Goal: Task Accomplishment & Management: Manage account settings

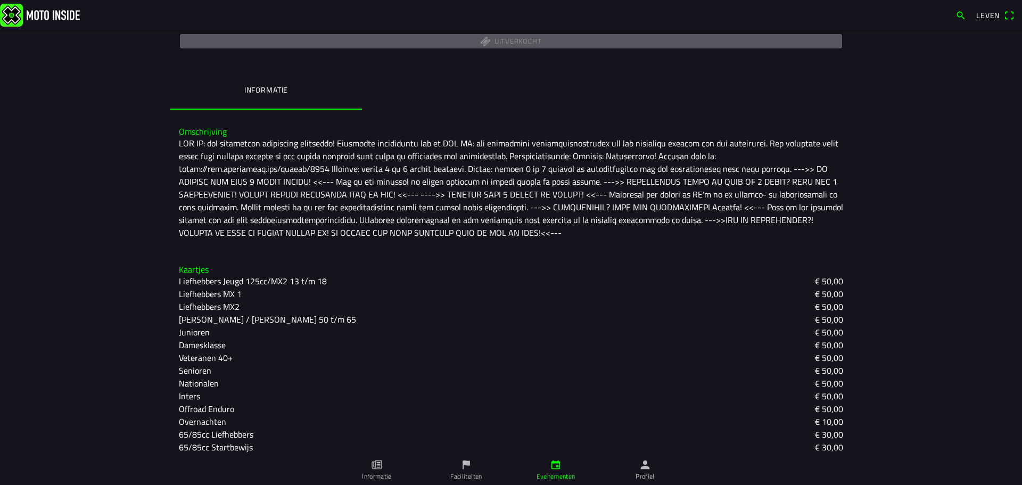
scroll to position [294, 0]
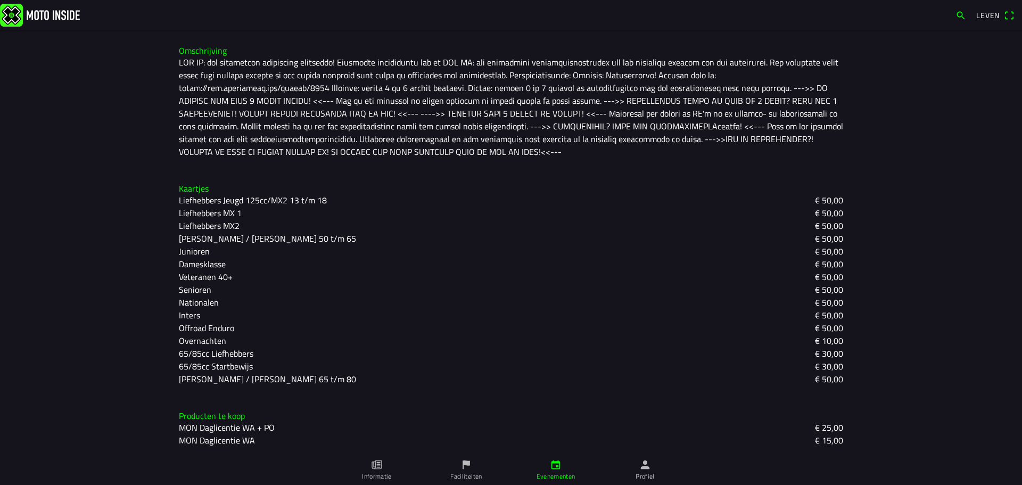
click at [644, 464] on icon "persoon" at bounding box center [645, 465] width 9 height 9
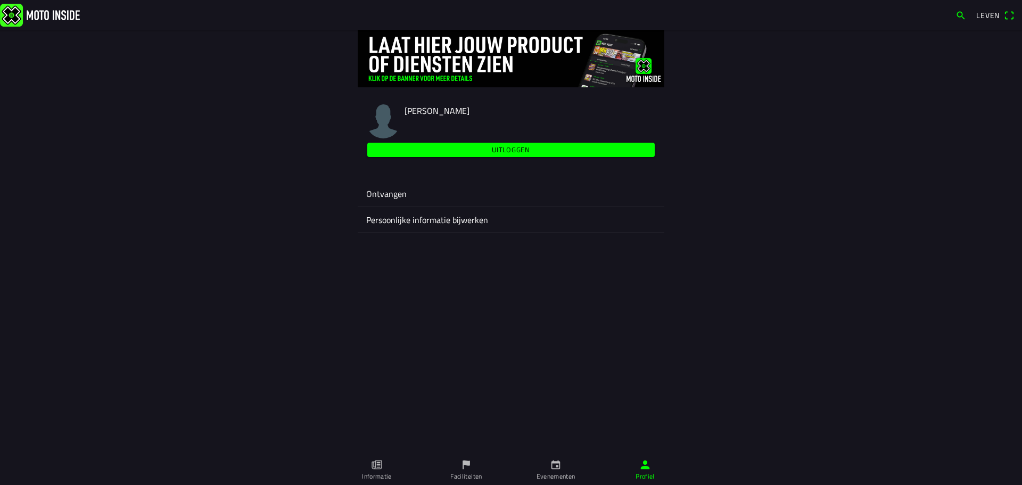
click at [394, 194] on font "Ontvangen" at bounding box center [386, 193] width 40 height 13
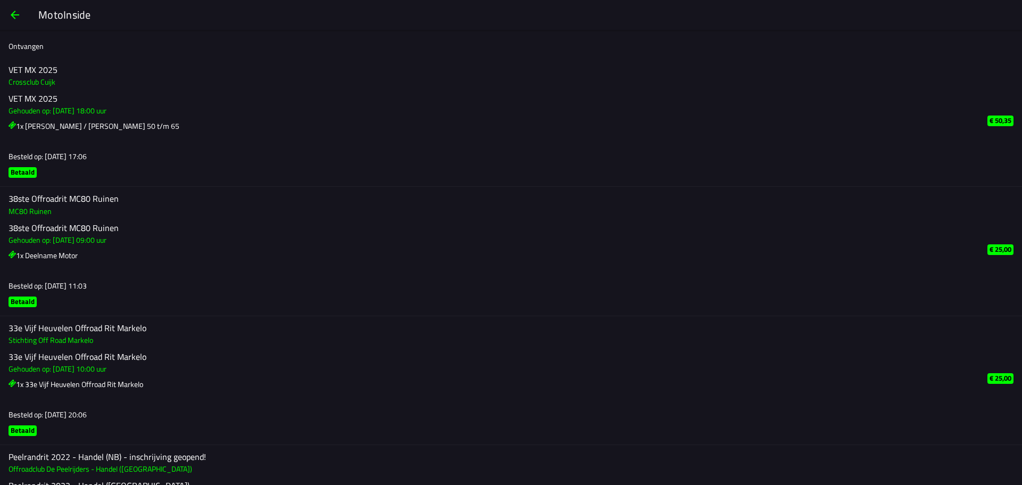
click at [22, 79] on font "Crossclub Cuijk" at bounding box center [32, 81] width 47 height 11
click at [25, 81] on font "Crossclub Cuijk" at bounding box center [32, 81] width 47 height 11
click at [26, 81] on font "Crossclub Cuijk" at bounding box center [32, 81] width 47 height 11
click at [11, 11] on span "button" at bounding box center [15, 15] width 13 height 26
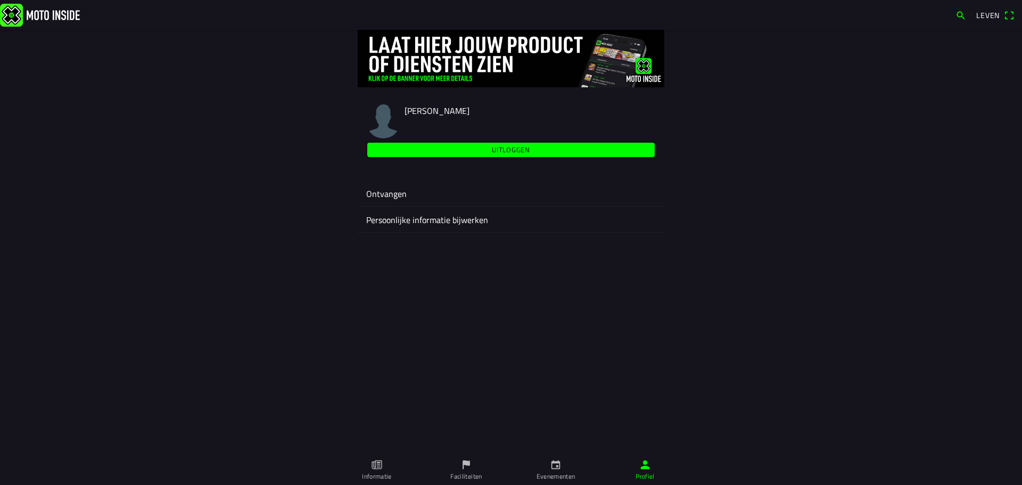
click at [440, 223] on font "Persoonlijke informatie bijwerken" at bounding box center [427, 219] width 122 height 13
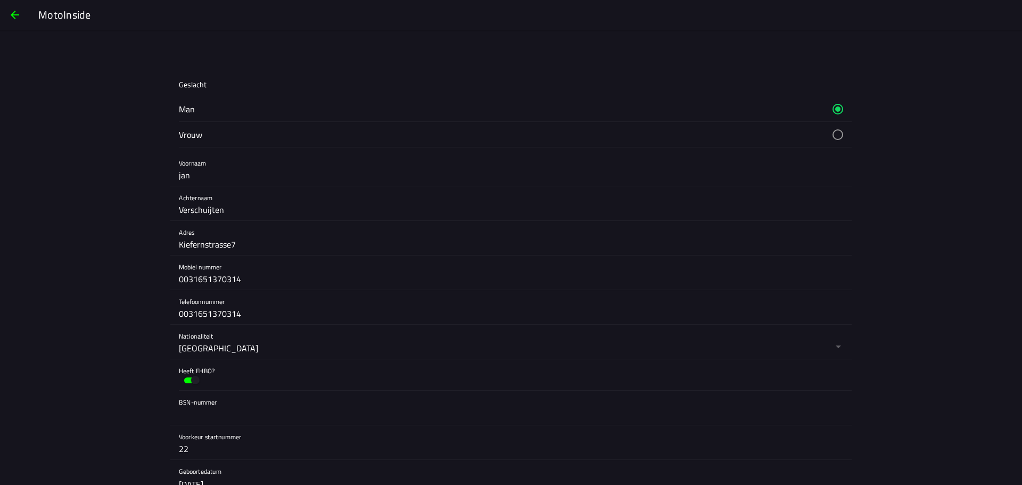
scroll to position [160, 0]
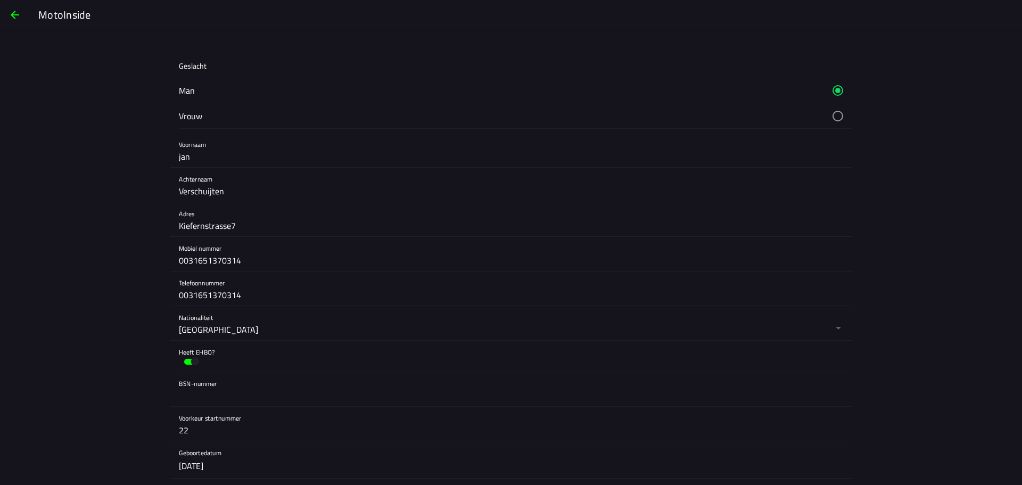
click at [231, 223] on input "Kiefernstrasse7" at bounding box center [511, 225] width 664 height 21
click at [229, 220] on input "Kiefernstrasse7" at bounding box center [511, 225] width 664 height 21
click at [267, 228] on input "[STREET_ADDRESS]" at bounding box center [511, 225] width 664 height 21
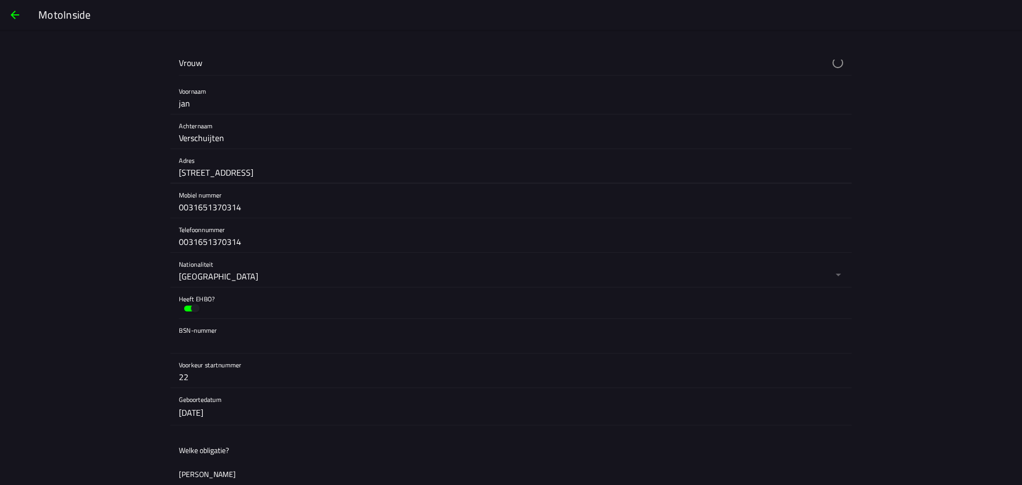
click at [267, 171] on input "[STREET_ADDRESS]" at bounding box center [511, 172] width 664 height 21
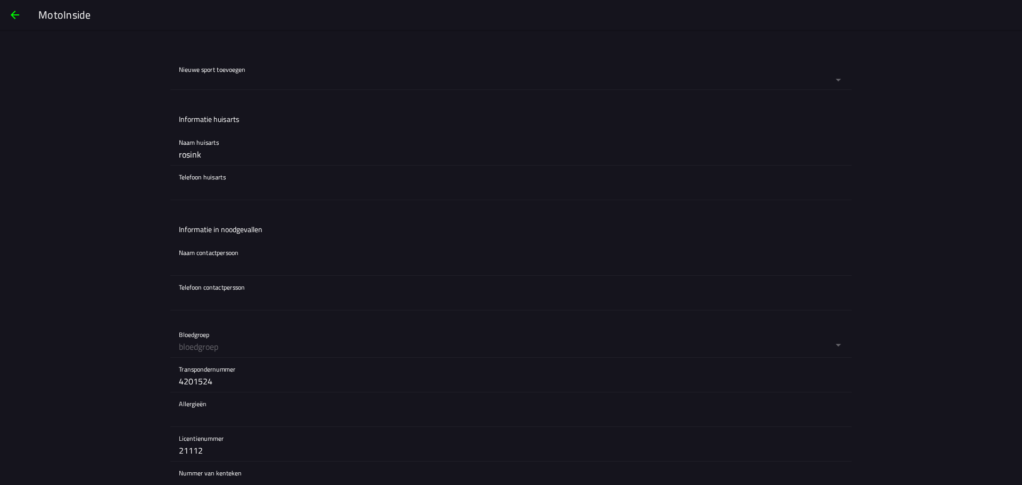
scroll to position [879, 0]
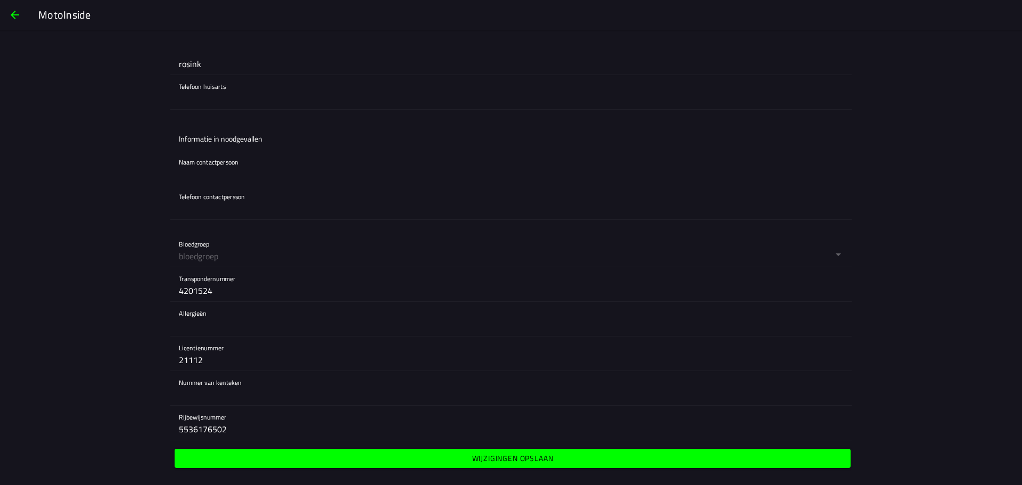
type input "[STREET_ADDRESS]"
click at [513, 455] on font "Wijzigingen opslaan" at bounding box center [512, 458] width 81 height 11
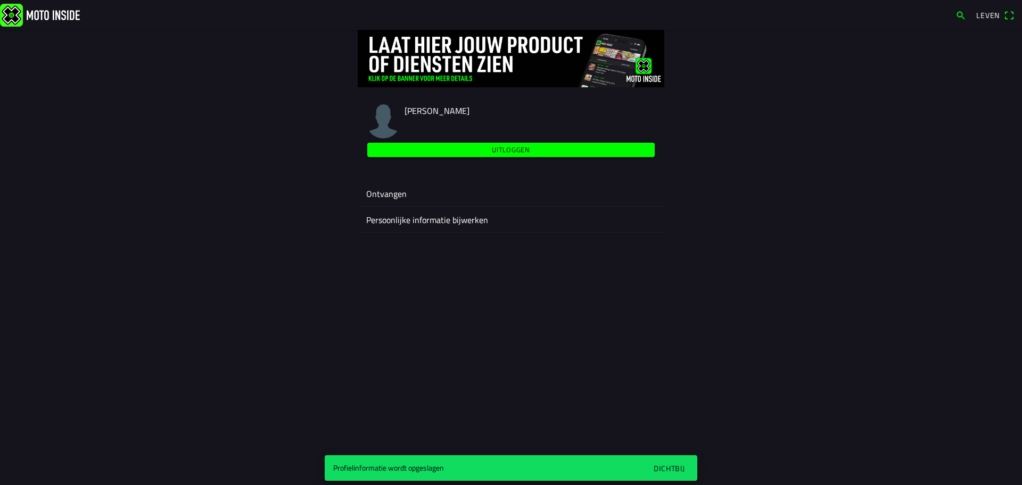
click at [400, 214] on font "Persoonlijke informatie bijwerken" at bounding box center [427, 219] width 122 height 13
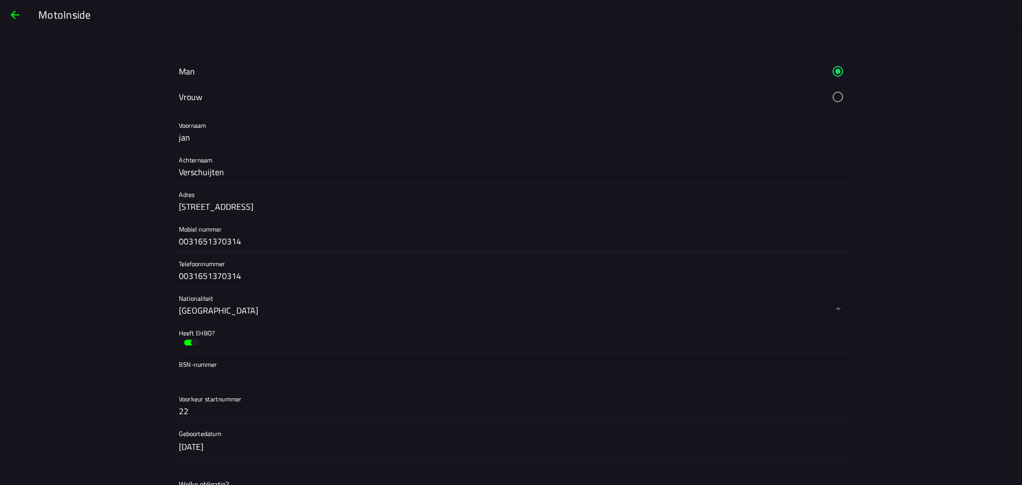
scroll to position [213, 0]
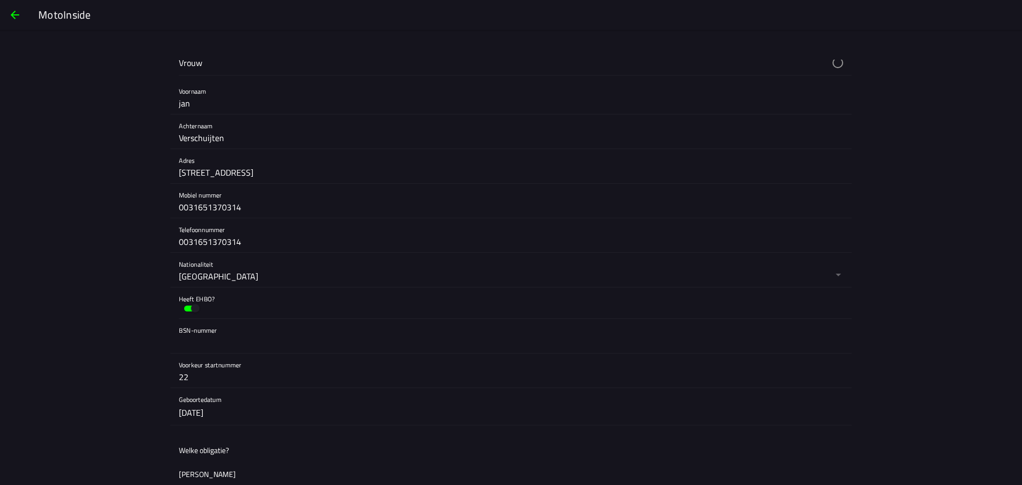
click at [185, 308] on button "button" at bounding box center [192, 308] width 26 height 16
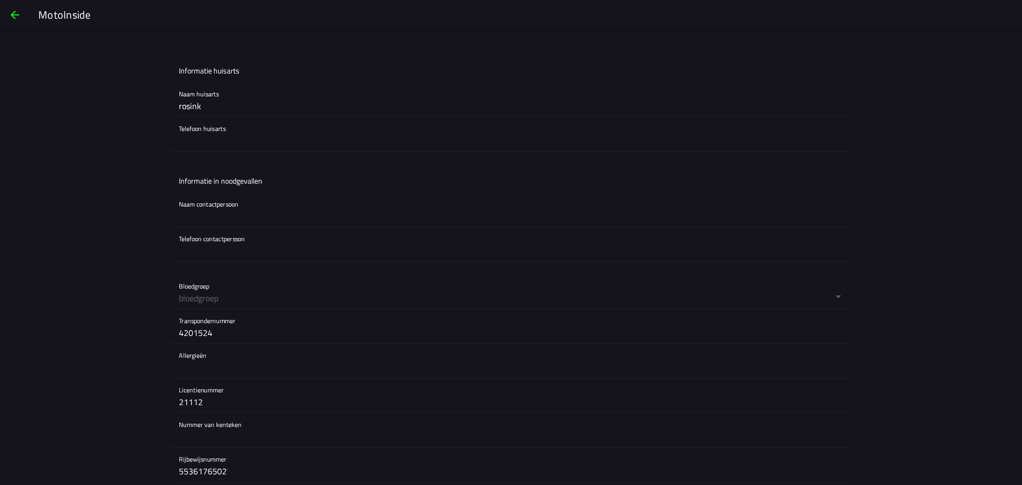
scroll to position [879, 0]
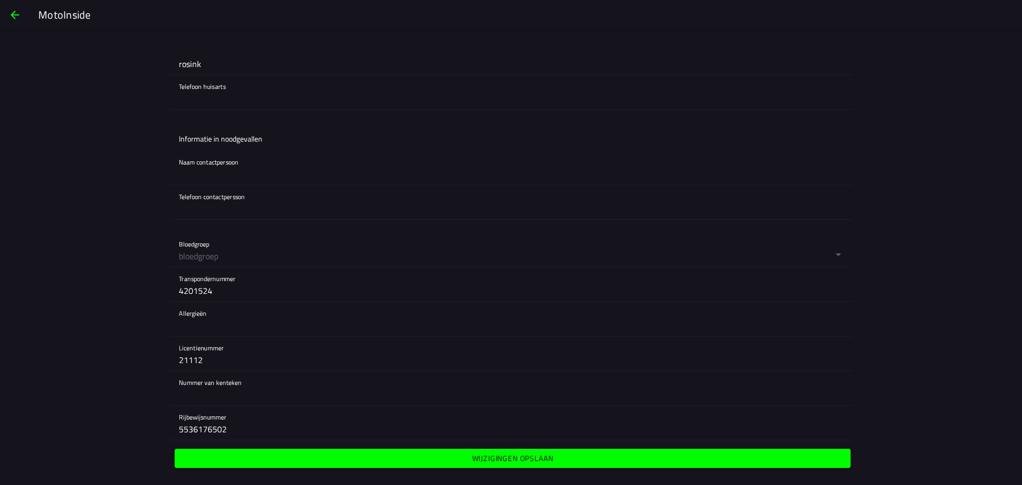
click at [502, 461] on font "Wijzigingen opslaan" at bounding box center [512, 458] width 81 height 11
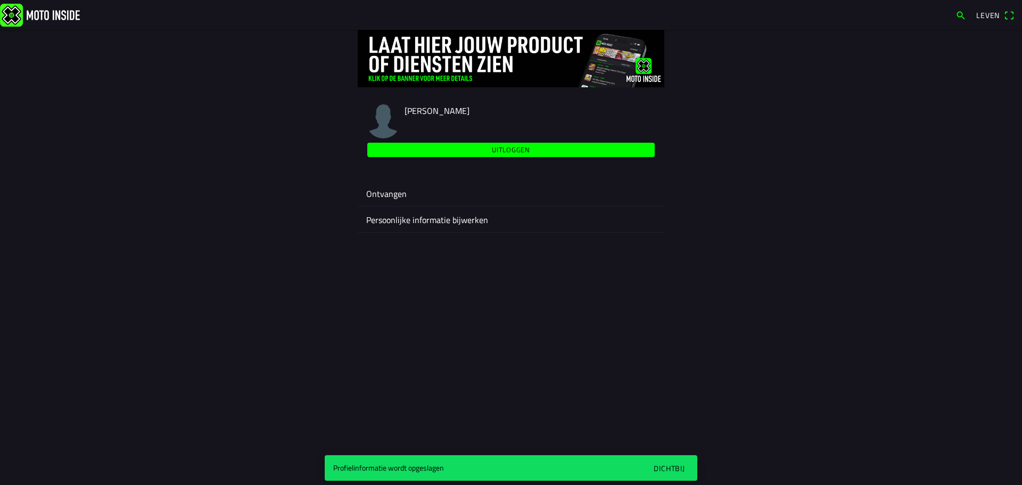
click at [400, 192] on font "Ontvangen" at bounding box center [386, 193] width 40 height 13
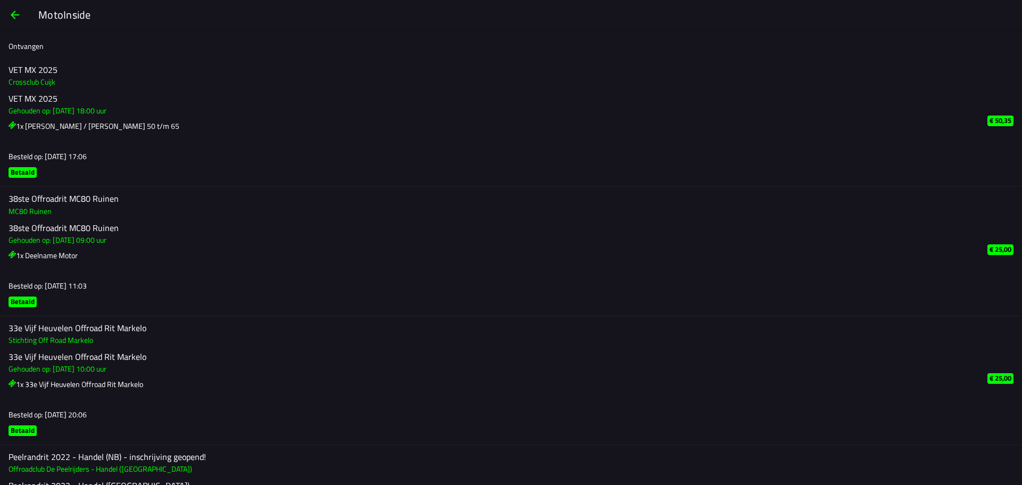
click at [18, 13] on span "button" at bounding box center [15, 15] width 13 height 26
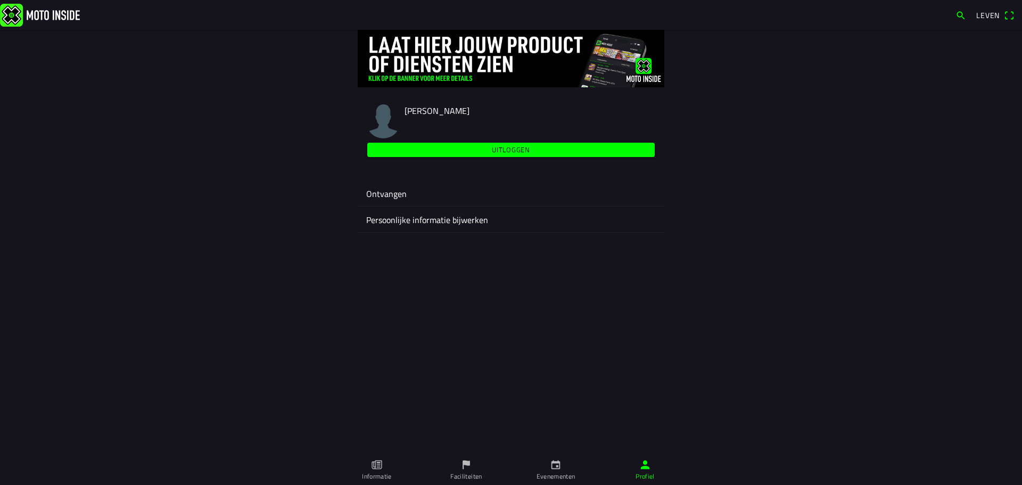
click at [990, 17] on font "Leven" at bounding box center [987, 15] width 23 height 11
